Goal: Error: Check status

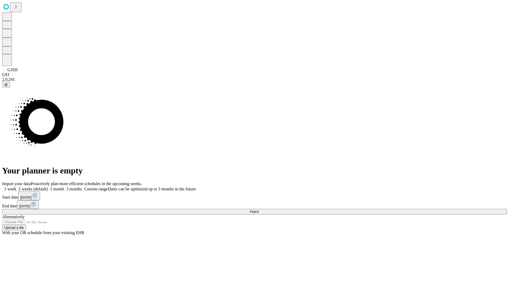
click at [259, 210] on span "Fetch" at bounding box center [254, 212] width 9 height 4
